Goal: Find contact information: Find contact information

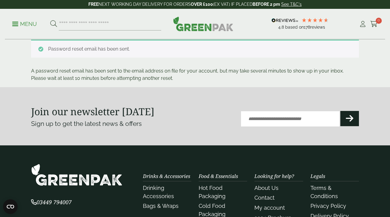
click at [18, 25] on link "Menu" at bounding box center [24, 23] width 25 height 6
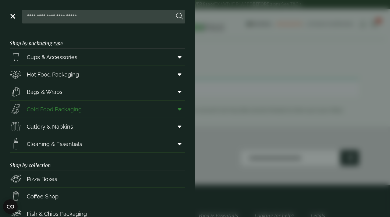
scroll to position [85, 0]
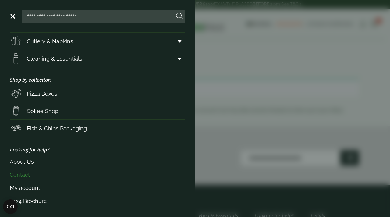
click at [21, 176] on link "Contact" at bounding box center [98, 174] width 176 height 13
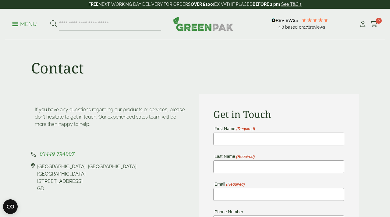
click at [53, 156] on span "03449 794007" at bounding box center [57, 153] width 35 height 7
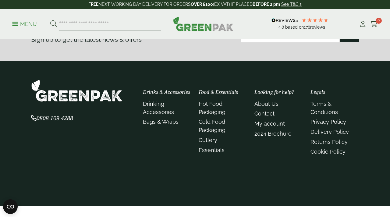
scroll to position [371, 0]
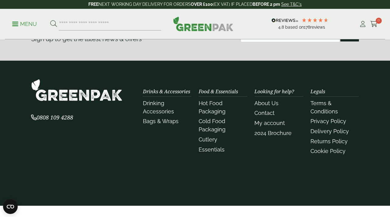
click at [71, 120] on span "0808 109 4288" at bounding box center [52, 117] width 42 height 7
